Goal: Contribute content

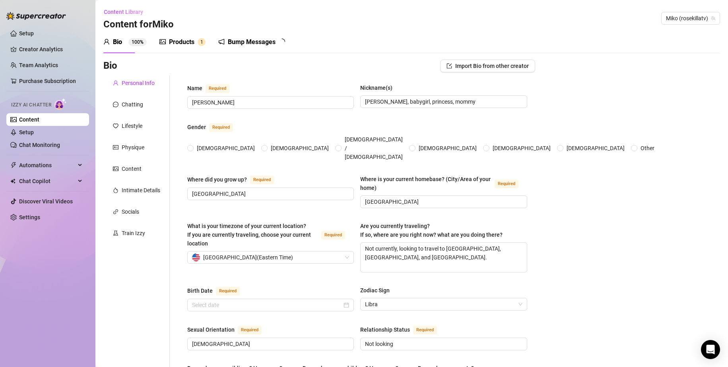
radio input "true"
type input "[DATE]"
click at [179, 41] on div "Products" at bounding box center [181, 42] width 25 height 10
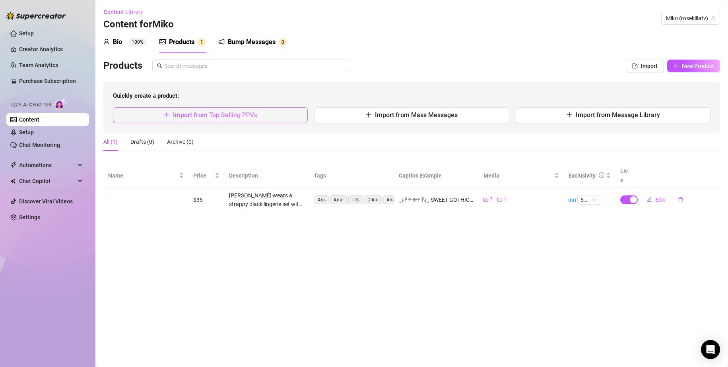
click at [258, 115] on button "Import from Top Selling PPVs" at bounding box center [210, 115] width 195 height 16
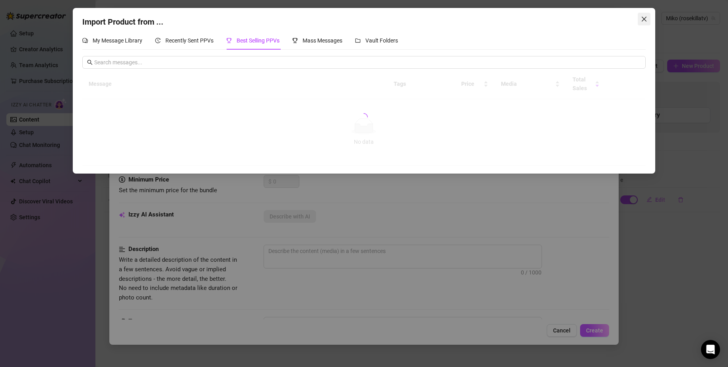
click at [644, 19] on icon "close" at bounding box center [644, 19] width 5 height 5
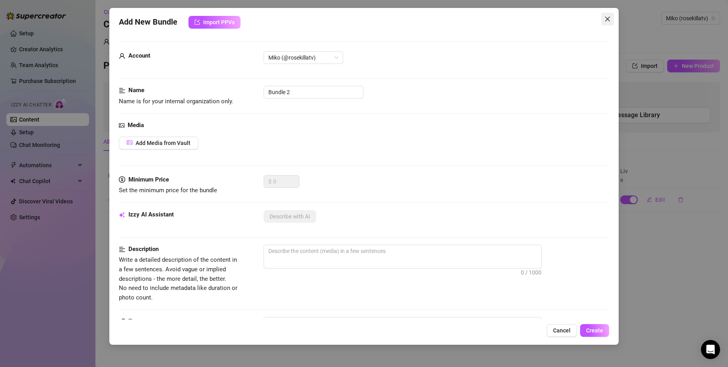
click at [608, 21] on icon "close" at bounding box center [607, 19] width 6 height 6
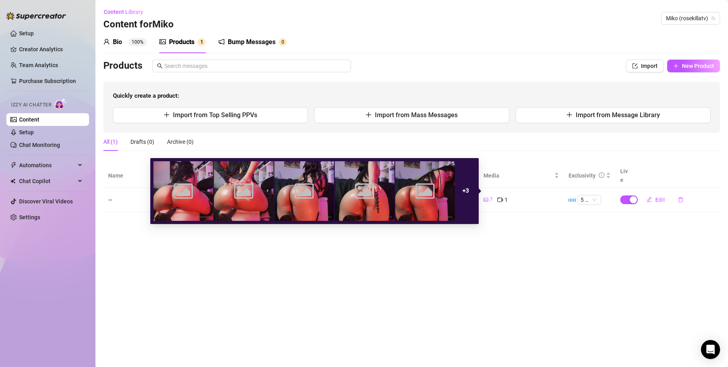
click at [489, 196] on div "7" at bounding box center [487, 200] width 9 height 9
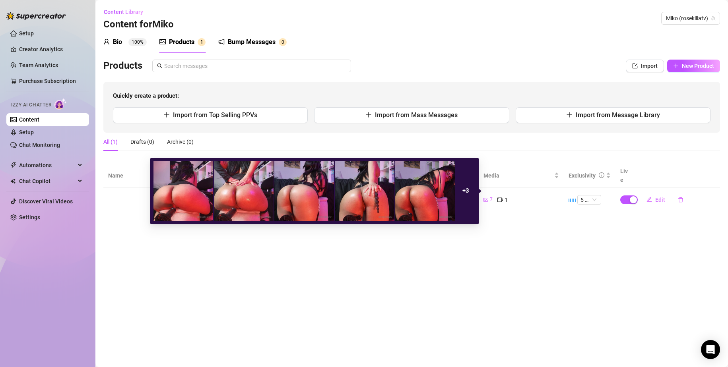
click at [464, 192] on strong "+ 3" at bounding box center [465, 190] width 7 height 7
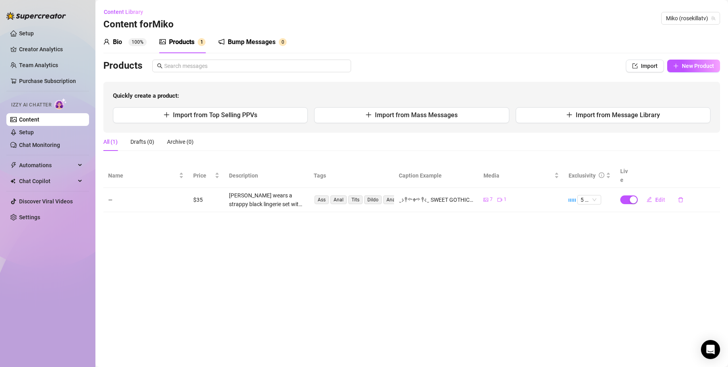
click at [390, 303] on main "Content Library Content for [PERSON_NAME] (rosekillatv) Bio 100% Products 1 Bum…" at bounding box center [411, 183] width 633 height 367
click at [524, 171] on span "Media" at bounding box center [517, 175] width 69 height 9
click at [659, 197] on span "Edit" at bounding box center [660, 200] width 10 height 6
type textarea "‿⊱༒︎༻♱༺༒︎⊰‿ SWEET GOTHIC MACHINE FUCK SHOW‿⊱༒︎༻♱༺༒︎⊰‿ 16 images, 1 Full length …"
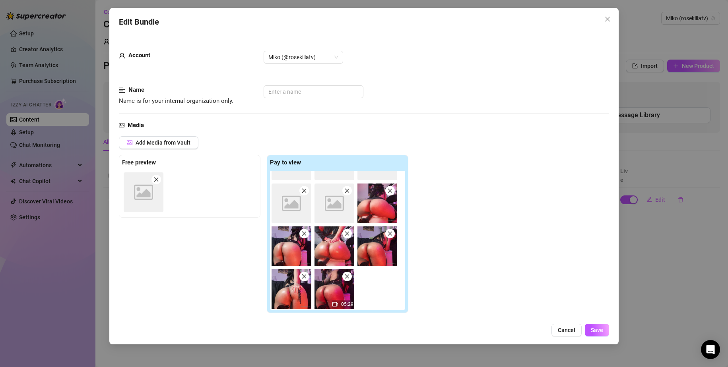
scroll to position [118, 0]
click at [337, 367] on html "Setup Creator Analytics Team Analytics Purchase Subscription Izzy AI Chatter Co…" at bounding box center [364, 183] width 728 height 367
click at [564, 331] on span "Cancel" at bounding box center [566, 330] width 17 height 6
